Goal: Find specific page/section: Find specific page/section

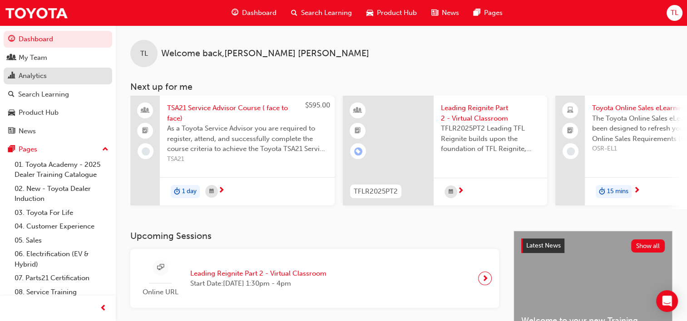
click at [29, 75] on div "Analytics" at bounding box center [33, 76] width 28 height 10
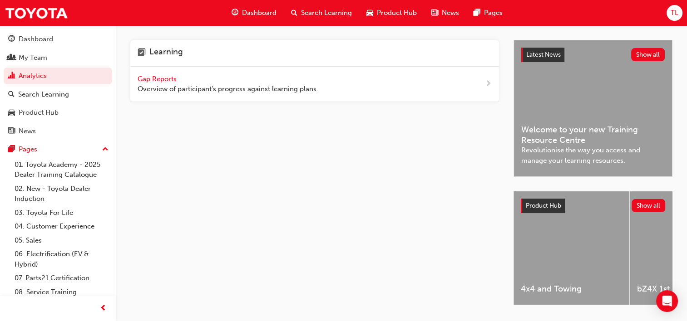
click at [144, 77] on span "Gap Reports" at bounding box center [158, 79] width 41 height 8
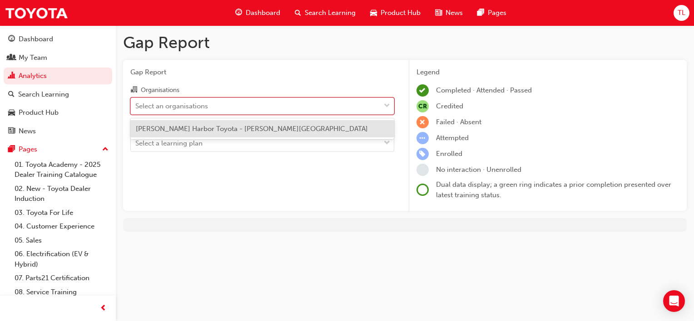
click at [173, 107] on div "Select an organisations" at bounding box center [171, 106] width 73 height 10
click at [136, 107] on input "Organisations option [PERSON_NAME] Harbor Toyota - [PERSON_NAME][GEOGRAPHIC_DAT…" at bounding box center [135, 106] width 1 height 8
click at [177, 130] on span "[PERSON_NAME] Harbor Toyota - [PERSON_NAME][GEOGRAPHIC_DATA]" at bounding box center [252, 129] width 232 height 8
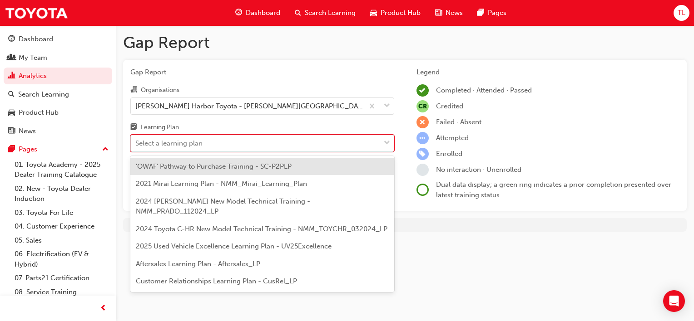
click at [180, 145] on div "Select a learning plan" at bounding box center [168, 143] width 67 height 10
click at [136, 145] on input "Learning Plan option 'OWAF' Pathway to Purchase Training - SC-P2PLP focused, 1 …" at bounding box center [135, 143] width 1 height 8
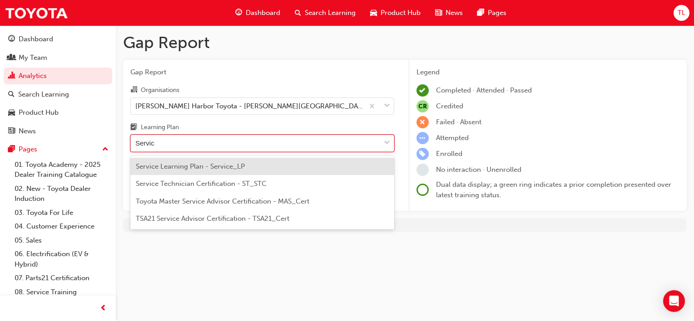
type input "Service"
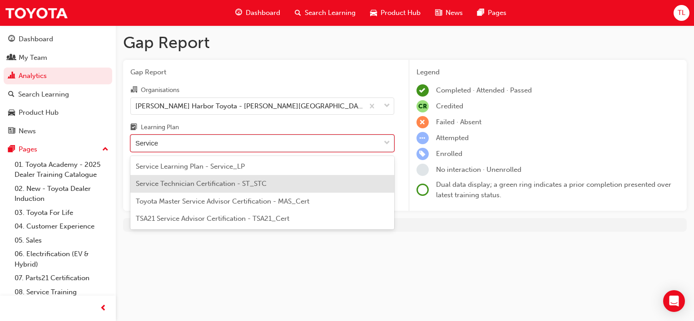
click at [193, 178] on div "Service Technician Certification - ST_STC" at bounding box center [262, 184] width 264 height 18
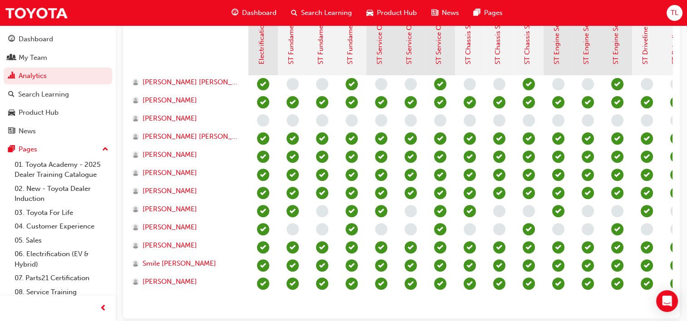
click at [553, 319] on div "Showing expanded view Electrical Safety Certification Fundamentals of Service (…" at bounding box center [401, 125] width 557 height 385
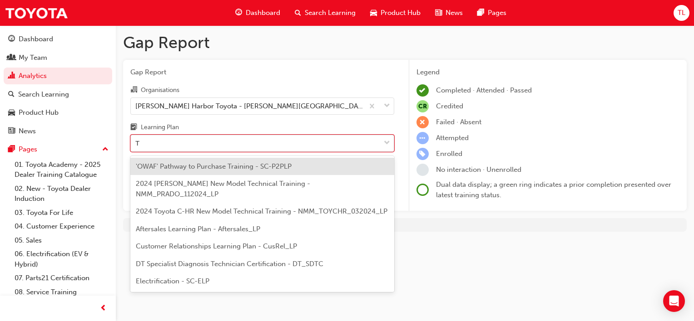
type input "TF"
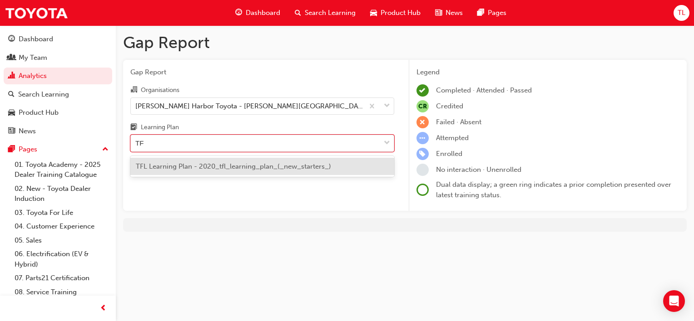
click at [303, 173] on div "TFL Learning Plan - 2020_tfl_learning_plan_(_new_starters_)" at bounding box center [262, 167] width 264 height 18
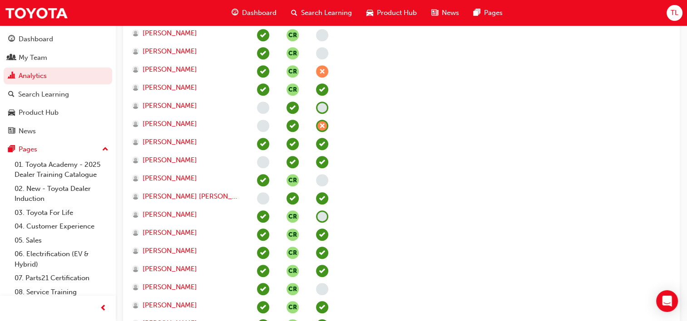
scroll to position [462, 0]
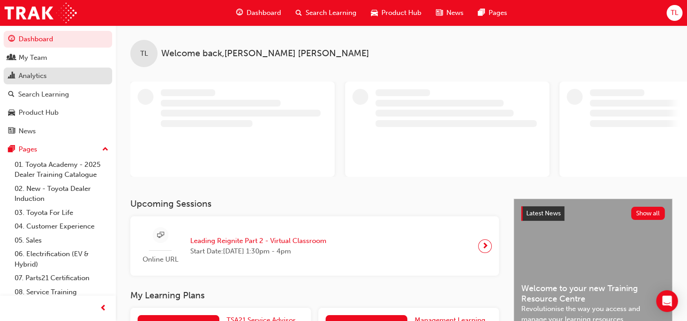
click at [41, 82] on div "Analytics" at bounding box center [57, 75] width 99 height 11
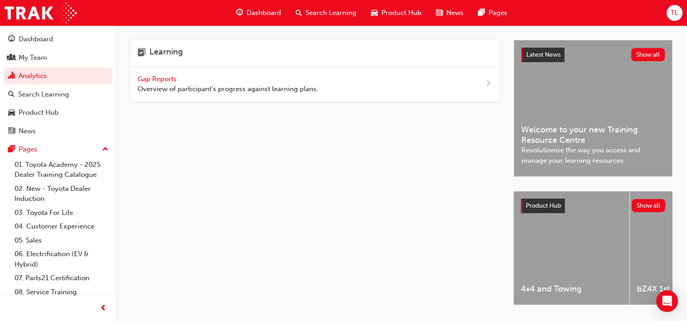
click at [163, 80] on span "Gap Reports" at bounding box center [158, 79] width 41 height 8
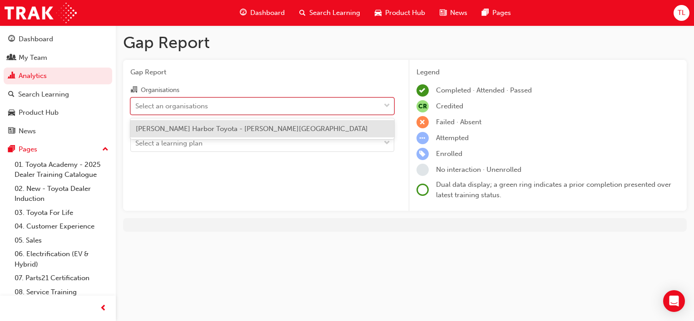
click at [212, 102] on div "Select an organisations" at bounding box center [255, 106] width 249 height 16
click at [136, 102] on input "Organisations option [PERSON_NAME] Harbor Toyota - [PERSON_NAME][GEOGRAPHIC_DAT…" at bounding box center [135, 106] width 1 height 8
click at [212, 127] on span "[PERSON_NAME] Harbor Toyota - [PERSON_NAME][GEOGRAPHIC_DATA]" at bounding box center [252, 129] width 232 height 8
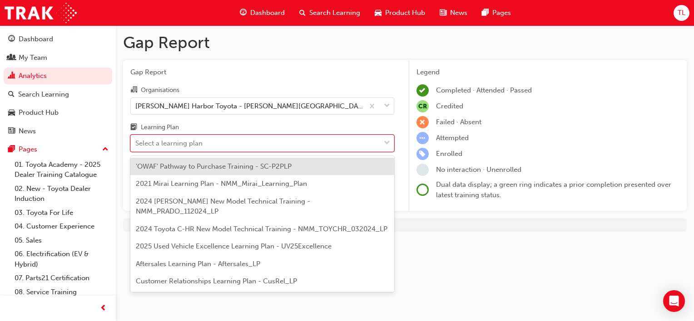
click at [198, 141] on div "Select a learning plan" at bounding box center [168, 143] width 67 height 10
click at [136, 141] on input "Learning Plan option 'OWAF' Pathway to Purchase Training - SC-P2PLP focused, 1 …" at bounding box center [135, 143] width 1 height 8
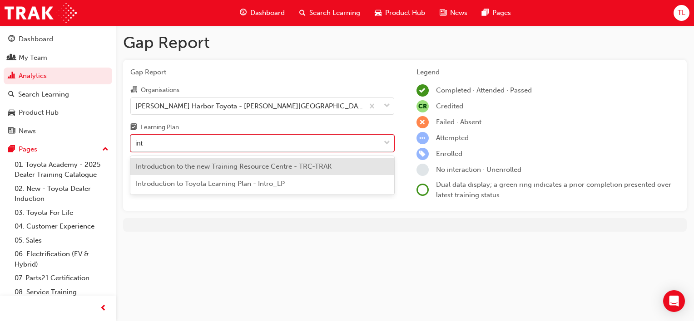
type input "intr"
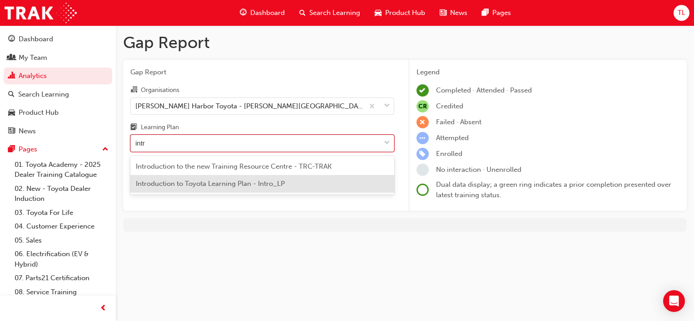
click at [201, 185] on span "Introduction to Toyota Learning Plan - Intro_LP" at bounding box center [210, 184] width 149 height 8
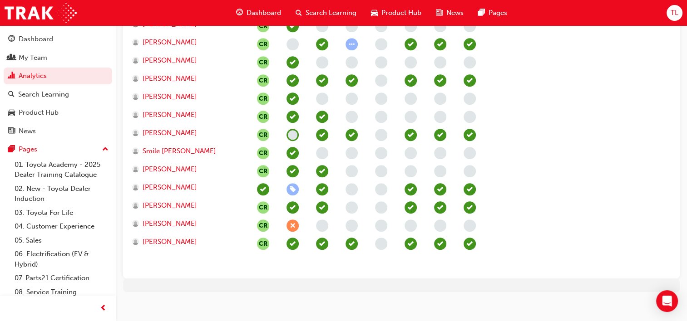
scroll to position [787, 0]
